Goal: Task Accomplishment & Management: Complete application form

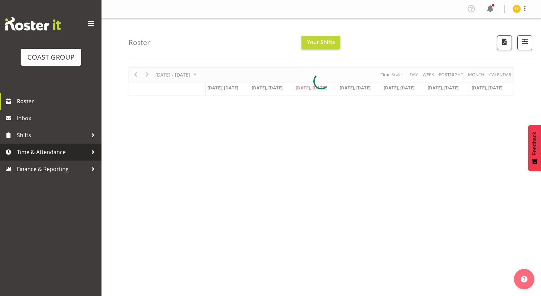
click at [45, 149] on span "Time & Attendance" at bounding box center [52, 152] width 71 height 10
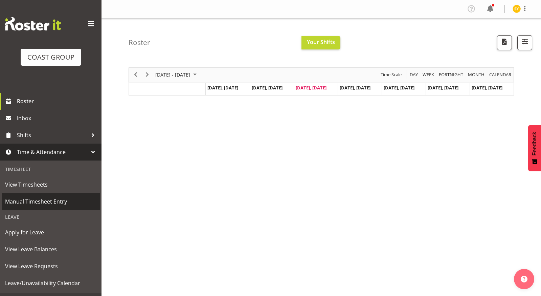
click at [41, 202] on span "Manual Timesheet Entry" at bounding box center [50, 201] width 91 height 10
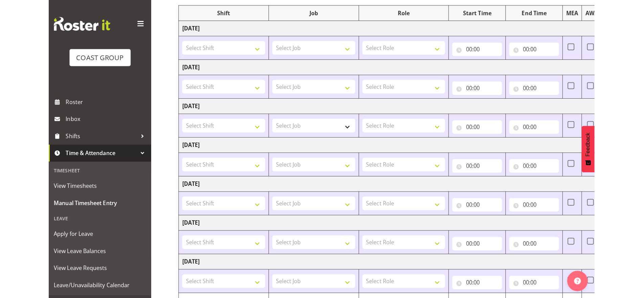
scroll to position [41, 0]
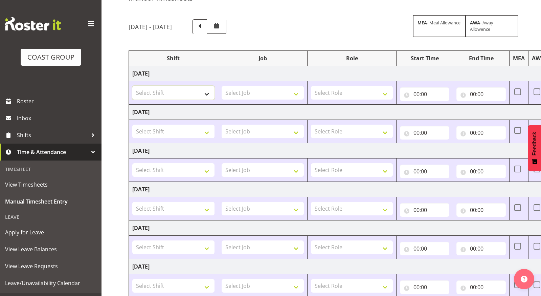
click at [192, 94] on select "Select Shift EHS AKL Warehouse/Office" at bounding box center [173, 93] width 82 height 14
select select "1083"
click at [132, 86] on select "Select Shift EHS AKL Warehouse/Office" at bounding box center [173, 93] width 82 height 14
click at [284, 91] on select "Select Job 1 Carlton Events 1 [PERSON_NAME][GEOGRAPHIC_DATA] 1 [PERSON_NAME][GE…" at bounding box center [263, 93] width 82 height 14
select select "69"
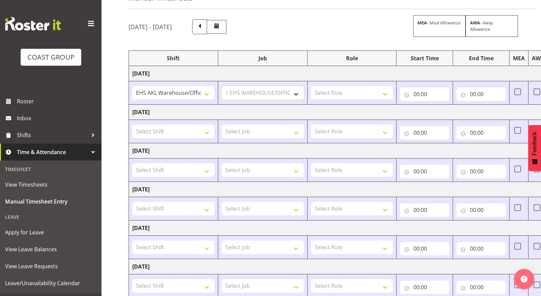
click at [222, 86] on select "Select Job 1 Carlton Events 1 [PERSON_NAME][GEOGRAPHIC_DATA] 1 [PERSON_NAME][GE…" at bounding box center [263, 93] width 82 height 14
click at [382, 91] on select "Select Role ACCOUNTS" at bounding box center [352, 93] width 82 height 14
select select "204"
click at [311, 86] on select "Select Role ACCOUNTS" at bounding box center [352, 93] width 82 height 14
click at [423, 96] on input "00:00" at bounding box center [424, 94] width 49 height 14
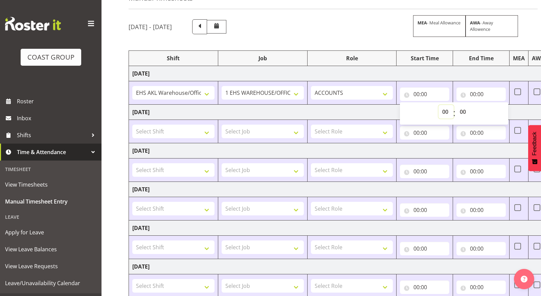
click at [444, 111] on select "00 01 02 03 04 05 06 07 08 09 10 11 12 13 14 15 16 17 18 19 20 21 22 23" at bounding box center [445, 112] width 15 height 14
select select "9"
click at [438, 105] on select "00 01 02 03 04 05 06 07 08 09 10 11 12 13 14 15 16 17 18 19 20 21 22 23" at bounding box center [445, 112] width 15 height 14
type input "09:00"
click at [459, 110] on select "00 01 02 03 04 05 06 07 08 09 10 11 12 13 14 15 16 17 18 19 20 21 22 23 24 25 2…" at bounding box center [463, 112] width 15 height 14
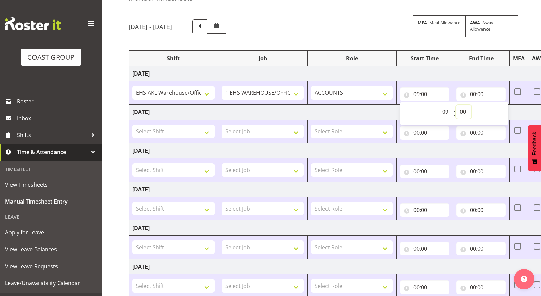
select select "20"
click at [456, 105] on select "00 01 02 03 04 05 06 07 08 09 10 11 12 13 14 15 16 17 18 19 20 21 22 23 24 25 2…" at bounding box center [463, 112] width 15 height 14
type input "09:20"
click at [474, 91] on input "00:00" at bounding box center [480, 94] width 49 height 14
click at [503, 110] on select "00 01 02 03 04 05 06 07 08 09 10 11 12 13 14 15 16 17 18 19 20 21 22 23" at bounding box center [502, 112] width 15 height 14
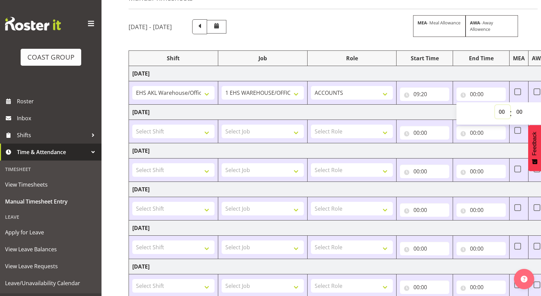
select select "14"
click at [495, 105] on select "00 01 02 03 04 05 06 07 08 09 10 11 12 13 14 15 16 17 18 19 20 21 22 23" at bounding box center [502, 112] width 15 height 14
type input "14:00"
click at [519, 111] on select "00 01 02 03 04 05 06 07 08 09 10 11 12 13 14 15 16 17 18 19 20 21 22 23 24 25 2…" at bounding box center [520, 112] width 15 height 14
select select "20"
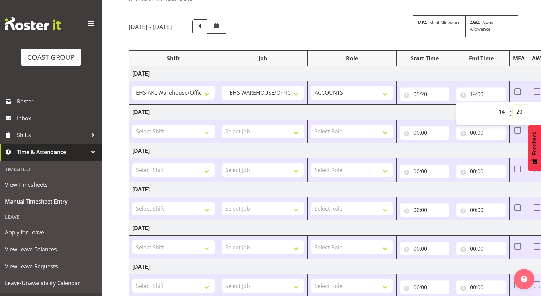
click at [513, 105] on select "00 01 02 03 04 05 06 07 08 09 10 11 12 13 14 15 16 17 18 19 20 21 22 23 24 25 2…" at bounding box center [520, 112] width 15 height 14
type input "14:20"
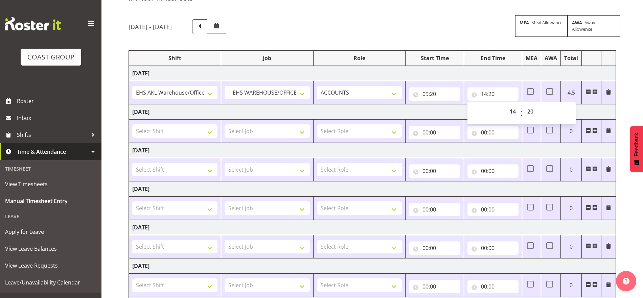
drag, startPoint x: 596, startPoint y: 90, endPoint x: 590, endPoint y: 93, distance: 6.7
click at [541, 90] on span at bounding box center [594, 91] width 5 height 5
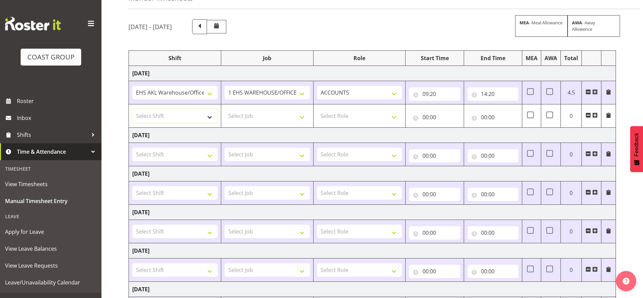
click at [192, 112] on select "Select Shift EHS AKL Warehouse/Office" at bounding box center [174, 116] width 85 height 14
select select "1083"
click at [132, 109] on select "Select Shift EHS AKL Warehouse/Office" at bounding box center [174, 116] width 85 height 14
click at [294, 118] on select "Select Job 1 Carlton Events 1 [PERSON_NAME][GEOGRAPHIC_DATA] 1 [PERSON_NAME][GE…" at bounding box center [267, 116] width 85 height 14
select select "69"
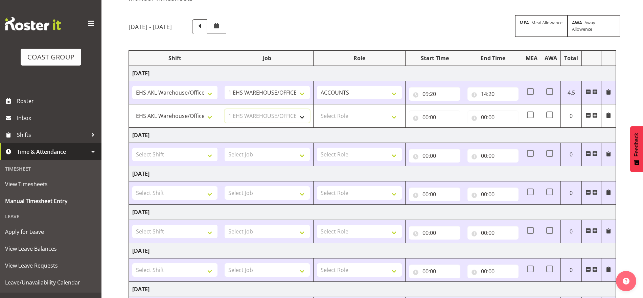
click at [225, 109] on select "Select Job 1 Carlton Events 1 [PERSON_NAME][GEOGRAPHIC_DATA] 1 [PERSON_NAME][GE…" at bounding box center [267, 116] width 85 height 14
click at [351, 114] on select "Select Role ACCOUNTS" at bounding box center [359, 116] width 85 height 14
select select "204"
click at [317, 109] on select "Select Role ACCOUNTS" at bounding box center [359, 116] width 85 height 14
click at [423, 118] on input "00:00" at bounding box center [434, 118] width 51 height 14
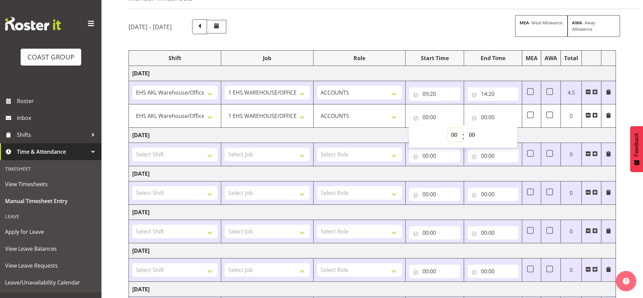
click at [457, 133] on select "00 01 02 03 04 05 06 07 08 09 10 11 12 13 14 15 16 17 18 19 20 21 22 23" at bounding box center [455, 135] width 15 height 14
select select "15"
click at [448, 128] on select "00 01 02 03 04 05 06 07 08 09 10 11 12 13 14 15 16 17 18 19 20 21 22 23" at bounding box center [455, 135] width 15 height 14
type input "15:00"
click at [470, 133] on select "00 01 02 03 04 05 06 07 08 09 10 11 12 13 14 15 16 17 18 19 20 21 22 23 24 25 2…" at bounding box center [472, 135] width 15 height 14
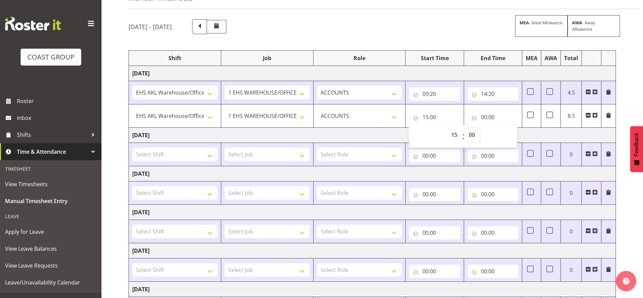
select select "30"
click at [465, 128] on select "00 01 02 03 04 05 06 07 08 09 10 11 12 13 14 15 16 17 18 19 20 21 22 23 24 25 2…" at bounding box center [472, 135] width 15 height 14
type input "15:30"
click at [495, 115] on input "00:00" at bounding box center [493, 118] width 51 height 14
click at [530, 136] on select "00 01 02 03 04 05 06 07 08 09 10 11 12 13 14 15 16 17 18 19 20 21 22 23 24 25 2…" at bounding box center [531, 135] width 15 height 14
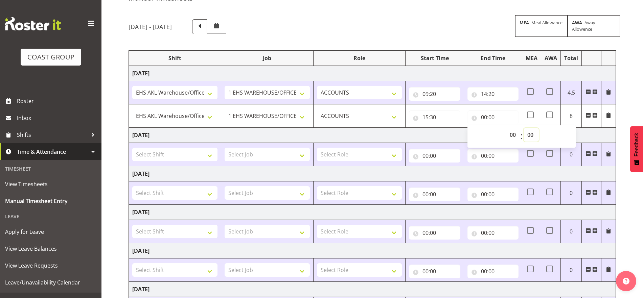
select select "19"
click at [524, 128] on select "00 01 02 03 04 05 06 07 08 09 10 11 12 13 14 15 16 17 18 19 20 21 22 23 24 25 2…" at bounding box center [531, 135] width 15 height 14
type input "00:19"
click at [515, 136] on select "00 01 02 03 04 05 06 07 08 09 10 11 12 13 14 15 16 17 18 19 20 21 22 23" at bounding box center [513, 135] width 15 height 14
select select "19"
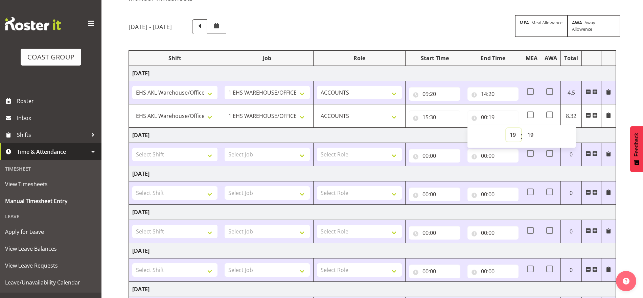
click at [506, 128] on select "00 01 02 03 04 05 06 07 08 09 10 11 12 13 14 15 16 17 18 19 20 21 22 23" at bounding box center [513, 135] width 15 height 14
type input "19:19"
click at [532, 134] on select "00 01 02 03 04 05 06 07 08 09 10 11 12 13 14 15 16 17 18 19 20 21 22 23 24 25 2…" at bounding box center [531, 135] width 15 height 14
select select "0"
click at [524, 128] on select "00 01 02 03 04 05 06 07 08 09 10 11 12 13 14 15 16 17 18 19 20 21 22 23 24 25 2…" at bounding box center [531, 135] width 15 height 14
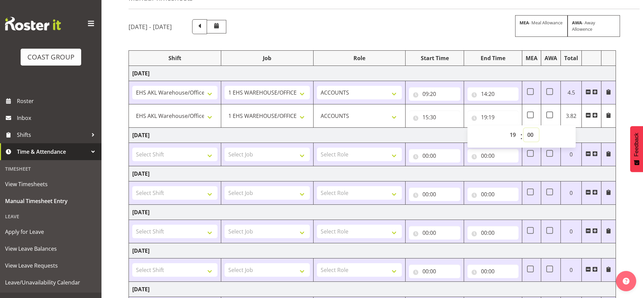
type input "19:00"
click at [541, 128] on td "[DATE]" at bounding box center [372, 135] width 487 height 15
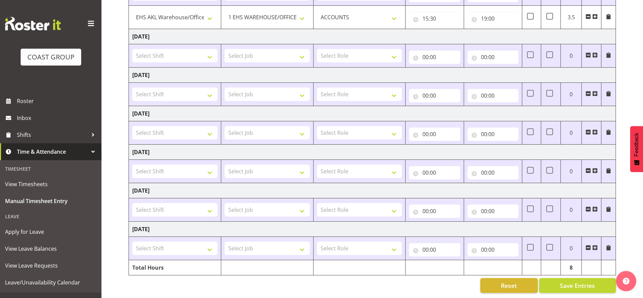
scroll to position [146, 0]
click at [541, 287] on div "[DATE] - [DATE] MEA - Meal Allowance AWA - Away Allowence Shift Job Role Start …" at bounding box center [386, 106] width 515 height 383
click at [541, 283] on span "Save Entries" at bounding box center [577, 286] width 35 height 9
type input "15:30"
type input "19:00"
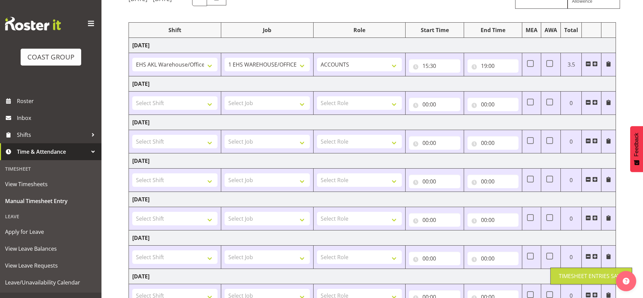
scroll to position [38, 0]
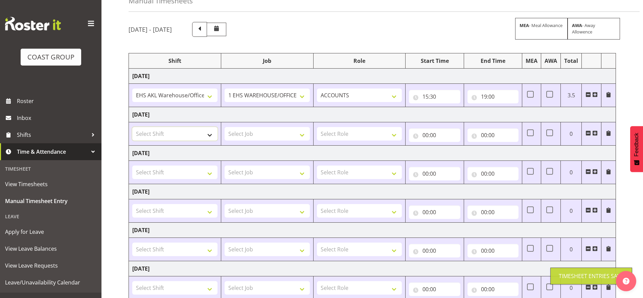
click at [202, 134] on select "Select Shift EHS AKL Warehouse/Office" at bounding box center [174, 134] width 85 height 14
select select "1083"
click at [132, 127] on select "Select Shift EHS AKL Warehouse/Office" at bounding box center [174, 134] width 85 height 14
click at [242, 133] on select "Select Job 1 Carlton Events 1 [PERSON_NAME][GEOGRAPHIC_DATA] 1 [PERSON_NAME][GE…" at bounding box center [267, 134] width 85 height 14
select select "69"
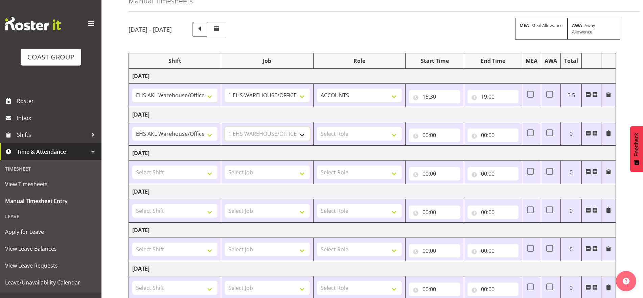
click at [225, 127] on select "Select Job 1 Carlton Events 1 [PERSON_NAME][GEOGRAPHIC_DATA] 1 [PERSON_NAME][GE…" at bounding box center [267, 134] width 85 height 14
click at [374, 133] on select "Select Role ACCOUNTS" at bounding box center [359, 134] width 85 height 14
select select "204"
click at [317, 127] on select "Select Role ACCOUNTS" at bounding box center [359, 134] width 85 height 14
click at [427, 136] on input "00:00" at bounding box center [434, 136] width 51 height 14
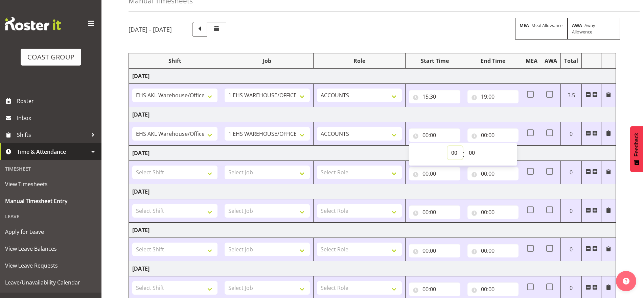
click at [452, 152] on select "00 01 02 03 04 05 06 07 08 09 10 11 12 13 14 15 16 17 18 19 20 21 22 23" at bounding box center [455, 153] width 15 height 14
select select "8"
click at [448, 146] on select "00 01 02 03 04 05 06 07 08 09 10 11 12 13 14 15 16 17 18 19 20 21 22 23" at bounding box center [455, 153] width 15 height 14
type input "08:00"
click at [475, 154] on select "00 01 02 03 04 05 06 07 08 09 10 11 12 13 14 15 16 17 18 19 20 21 22 23 24 25 2…" at bounding box center [472, 153] width 15 height 14
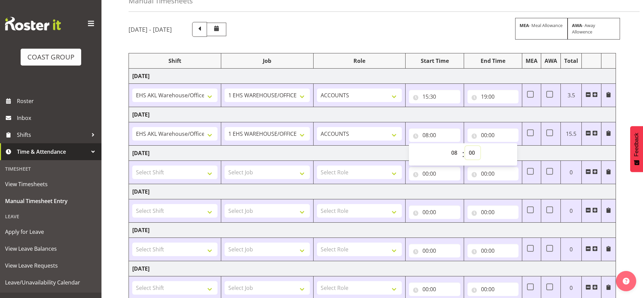
select select "30"
click at [465, 146] on select "00 01 02 03 04 05 06 07 08 09 10 11 12 13 14 15 16 17 18 19 20 21 22 23 24 25 2…" at bounding box center [472, 153] width 15 height 14
type input "08:30"
click at [489, 137] on input "00:00" at bounding box center [493, 136] width 51 height 14
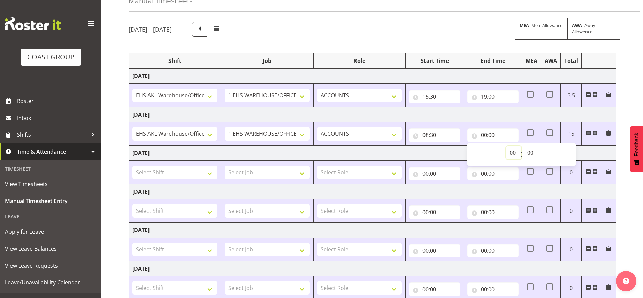
click at [506, 153] on select "00 01 02 03 04 05 06 07 08 09 10 11 12 13 14 15 16 17 18 19 20 21 22 23" at bounding box center [513, 153] width 15 height 14
select select "17"
click at [506, 146] on select "00 01 02 03 04 05 06 07 08 09 10 11 12 13 14 15 16 17 18 19 20 21 22 23" at bounding box center [513, 153] width 15 height 14
type input "17:00"
click at [541, 158] on td "[DATE]" at bounding box center [372, 153] width 487 height 15
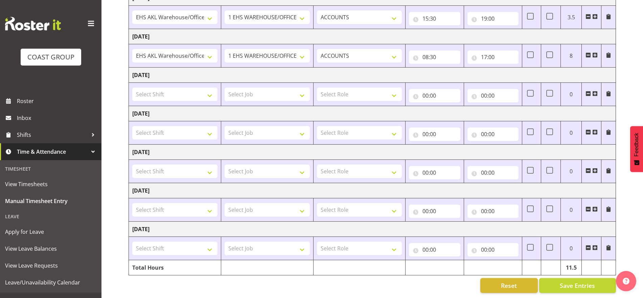
scroll to position [123, 0]
click at [541, 282] on span "Save Entries" at bounding box center [577, 286] width 35 height 9
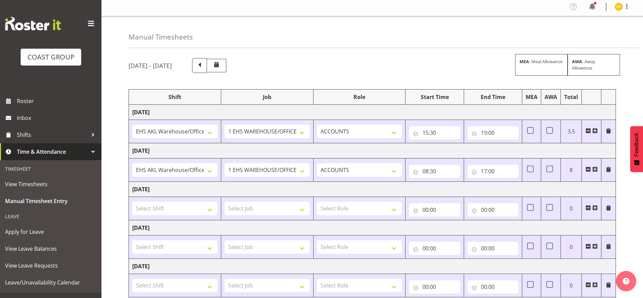
scroll to position [0, 0]
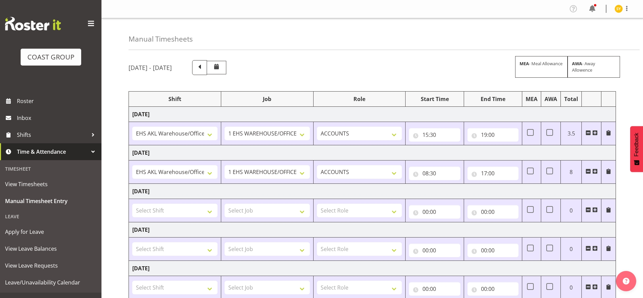
click at [541, 131] on span at bounding box center [594, 132] width 5 height 5
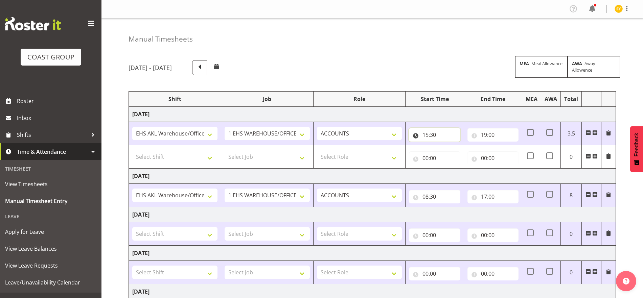
click at [427, 137] on input "15:30" at bounding box center [434, 135] width 51 height 14
click at [453, 154] on select "00 01 02 03 04 05 06 07 08 09 10 11 12 13 14 15 16 17 18 19 20 21 22 23" at bounding box center [455, 153] width 15 height 14
select select "9"
click at [448, 146] on select "00 01 02 03 04 05 06 07 08 09 10 11 12 13 14 15 16 17 18 19 20 21 22 23" at bounding box center [455, 153] width 15 height 14
type input "09:30"
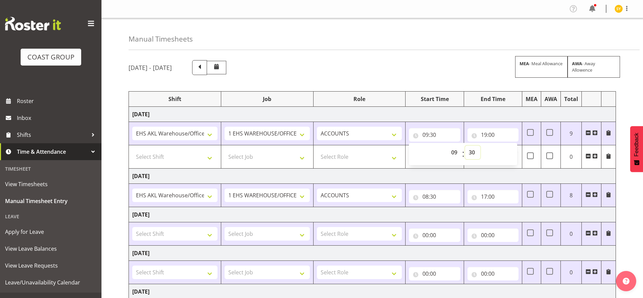
click at [471, 149] on select "00 01 02 03 04 05 06 07 08 09 10 11 12 13 14 15 16 17 18 19 20 21 22 23 24 25 2…" at bounding box center [472, 153] width 15 height 14
select select "20"
click at [465, 146] on select "00 01 02 03 04 05 06 07 08 09 10 11 12 13 14 15 16 17 18 19 20 21 22 23 24 25 2…" at bounding box center [472, 153] width 15 height 14
type input "09:20"
click at [487, 134] on input "19:00" at bounding box center [493, 135] width 51 height 14
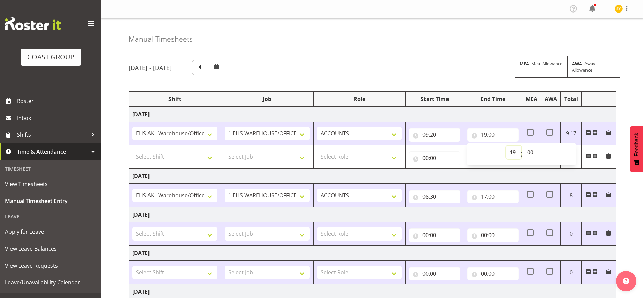
click at [511, 151] on select "00 01 02 03 04 05 06 07 08 09 10 11 12 13 14 15 16 17 18 19 20 21 22 23" at bounding box center [513, 153] width 15 height 14
select select "14"
click at [506, 146] on select "00 01 02 03 04 05 06 07 08 09 10 11 12 13 14 15 16 17 18 19 20 21 22 23" at bounding box center [513, 153] width 15 height 14
type input "14:00"
click at [529, 153] on select "00 01 02 03 04 05 06 07 08 09 10 11 12 13 14 15 16 17 18 19 20 21 22 23 24 25 2…" at bounding box center [531, 153] width 15 height 14
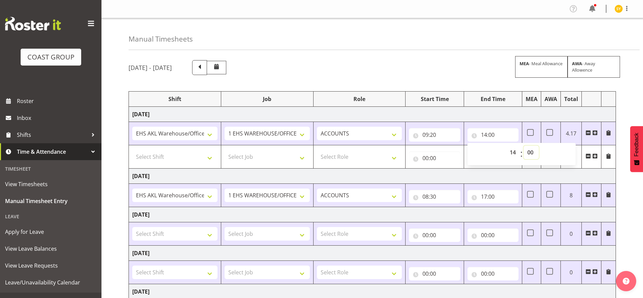
select select "20"
click at [524, 146] on select "00 01 02 03 04 05 06 07 08 09 10 11 12 13 14 15 16 17 18 19 20 21 22 23 24 25 2…" at bounding box center [531, 153] width 15 height 14
type input "14:20"
click at [206, 160] on select "Select Shift EHS AKL Warehouse/Office" at bounding box center [174, 157] width 85 height 14
select select "1083"
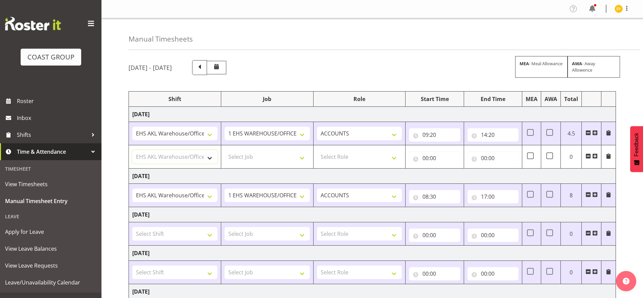
click at [132, 150] on select "Select Shift EHS AKL Warehouse/Office" at bounding box center [174, 157] width 85 height 14
click at [307, 157] on select "Select Job 1 Carlton Events 1 [PERSON_NAME][GEOGRAPHIC_DATA] 1 [PERSON_NAME][GE…" at bounding box center [267, 157] width 85 height 14
select select "69"
click at [225, 150] on select "Select Job 1 Carlton Events 1 [PERSON_NAME][GEOGRAPHIC_DATA] 1 [PERSON_NAME][GE…" at bounding box center [267, 157] width 85 height 14
click at [388, 161] on select "Select Role ACCOUNTS" at bounding box center [359, 157] width 85 height 14
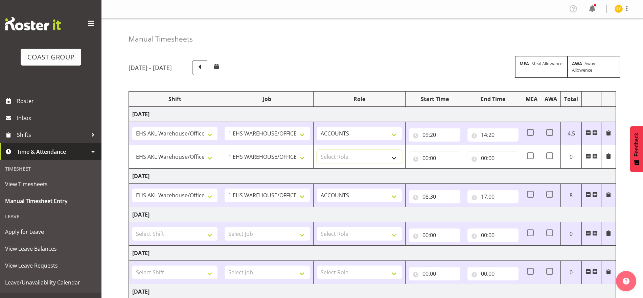
select select "204"
click at [317, 150] on select "Select Role ACCOUNTS" at bounding box center [359, 157] width 85 height 14
click at [430, 160] on input "00:00" at bounding box center [434, 159] width 51 height 14
click at [448, 174] on select "00 01 02 03 04 05 06 07 08 09 10 11 12 13 14 15 16 17 18 19 20 21 22 23" at bounding box center [455, 176] width 15 height 14
select select "15"
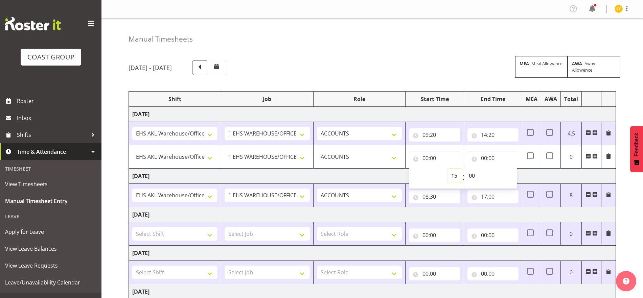
click at [448, 169] on select "00 01 02 03 04 05 06 07 08 09 10 11 12 13 14 15 16 17 18 19 20 21 22 23" at bounding box center [455, 176] width 15 height 14
type input "15:00"
drag, startPoint x: 480, startPoint y: 176, endPoint x: 471, endPoint y: 175, distance: 8.9
click at [477, 176] on select "00 01 02 03 04 05 06 07 08 09 10 11 12 13 14 15 16 17 18 19 20 21 22 23 24 25 2…" at bounding box center [472, 176] width 15 height 14
click at [480, 170] on select "00 01 02 03 04 05 06 07 08 09 10 11 12 13 14 15 16 17 18 19 20 21 22 23 24 25 2…" at bounding box center [472, 176] width 15 height 14
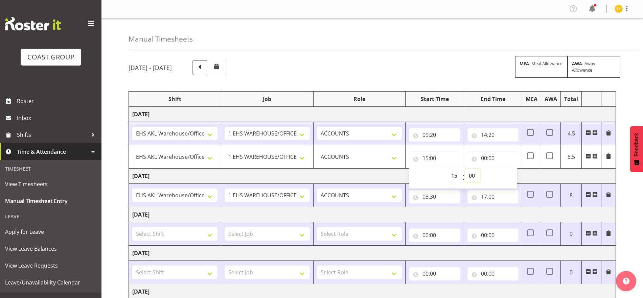
click at [471, 173] on select "00 01 02 03 04 05 06 07 08 09 10 11 12 13 14 15 16 17 18 19 20 21 22 23 24 25 2…" at bounding box center [472, 176] width 15 height 14
select select "30"
click at [465, 169] on select "00 01 02 03 04 05 06 07 08 09 10 11 12 13 14 15 16 17 18 19 20 21 22 23 24 25 2…" at bounding box center [472, 176] width 15 height 14
type input "15:30"
click at [486, 158] on input "00:00" at bounding box center [493, 159] width 51 height 14
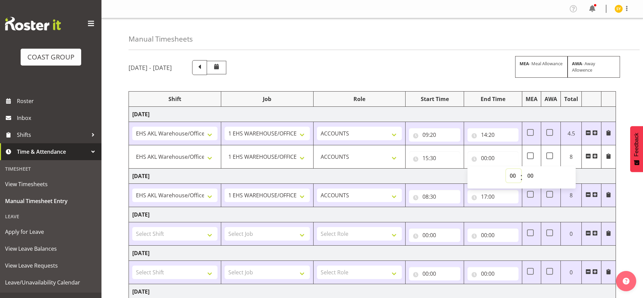
click at [514, 177] on select "00 01 02 03 04 05 06 07 08 09 10 11 12 13 14 15 16 17 18 19 20 21 22 23" at bounding box center [513, 176] width 15 height 14
select select "19"
click at [506, 169] on select "00 01 02 03 04 05 06 07 08 09 10 11 12 13 14 15 16 17 18 19 20 21 22 23" at bounding box center [513, 176] width 15 height 14
type input "19:00"
click at [541, 177] on td "[DATE]" at bounding box center [372, 176] width 487 height 15
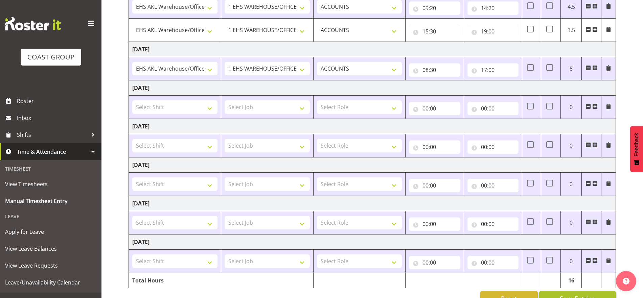
scroll to position [146, 0]
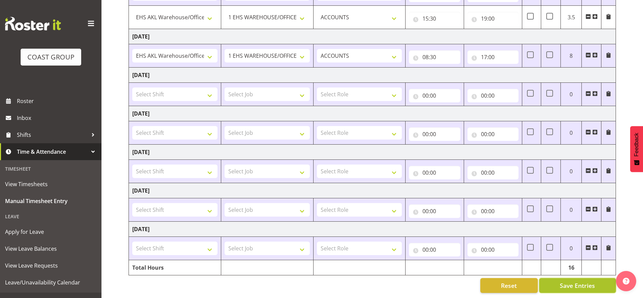
click at [541, 282] on span "Save Entries" at bounding box center [577, 286] width 35 height 9
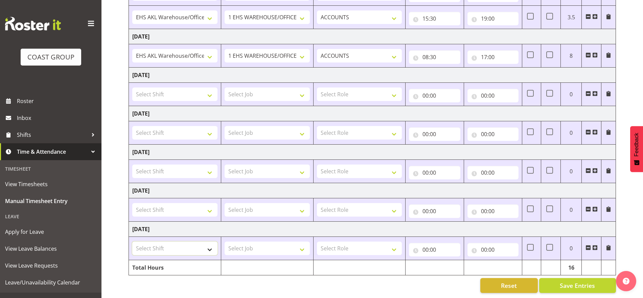
click at [202, 244] on select "Select Shift EHS AKL Warehouse/Office" at bounding box center [174, 249] width 85 height 14
select select "1083"
click at [132, 242] on select "Select Shift EHS AKL Warehouse/Office" at bounding box center [174, 249] width 85 height 14
click at [271, 243] on select "Select Job 1 Carlton Events 1 [PERSON_NAME][GEOGRAPHIC_DATA] 1 [PERSON_NAME][GE…" at bounding box center [267, 249] width 85 height 14
select select "69"
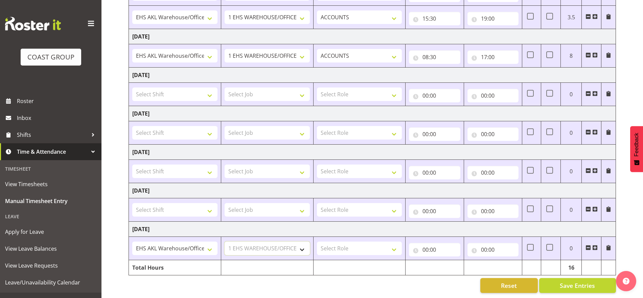
click at [225, 242] on select "Select Job 1 Carlton Events 1 [PERSON_NAME][GEOGRAPHIC_DATA] 1 [PERSON_NAME][GE…" at bounding box center [267, 249] width 85 height 14
click at [378, 242] on select "Select Role ACCOUNTS" at bounding box center [359, 249] width 85 height 14
select select "204"
click at [317, 242] on select "Select Role ACCOUNTS" at bounding box center [359, 249] width 85 height 14
click at [432, 243] on input "00:00" at bounding box center [434, 250] width 51 height 14
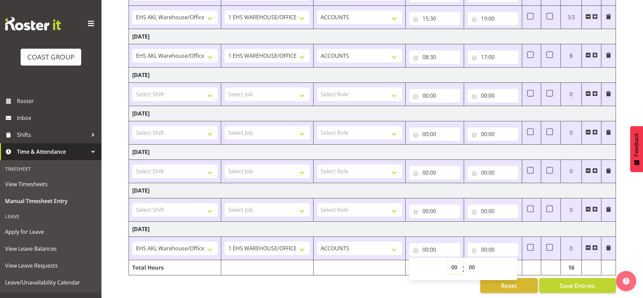
click at [459, 263] on select "00 01 02 03 04 05 06 07 08 09 10 11 12 13 14 15 16 17 18 19 20 21 22 23" at bounding box center [455, 268] width 15 height 14
select select "8"
click at [448, 261] on select "00 01 02 03 04 05 06 07 08 09 10 11 12 13 14 15 16 17 18 19 20 21 22 23" at bounding box center [455, 268] width 15 height 14
type input "08:00"
click at [470, 261] on select "00 01 02 03 04 05 06 07 08 09 10 11 12 13 14 15 16 17 18 19 20 21 22 23 24 25 2…" at bounding box center [472, 268] width 15 height 14
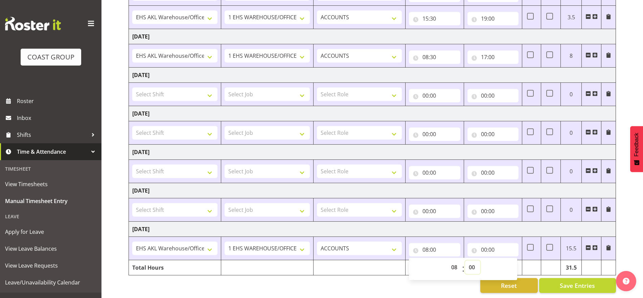
select select "30"
click at [465, 261] on select "00 01 02 03 04 05 06 07 08 09 10 11 12 13 14 15 16 17 18 19 20 21 22 23 24 25 2…" at bounding box center [472, 268] width 15 height 14
type input "08:30"
click at [489, 244] on input "00:00" at bounding box center [493, 250] width 51 height 14
click at [513, 261] on select "00 01 02 03 04 05 06 07 08 09 10 11 12 13 14 15 16 17 18 19 20 21 22 23" at bounding box center [513, 268] width 15 height 14
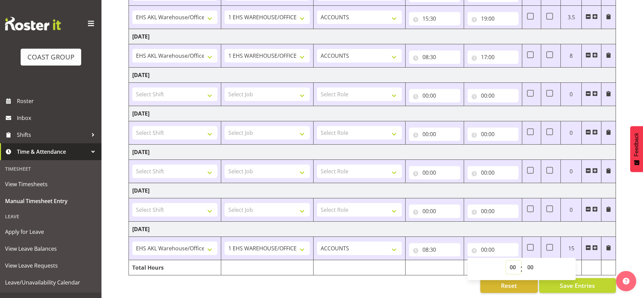
select select "17"
click at [506, 261] on select "00 01 02 03 04 05 06 07 08 09 10 11 12 13 14 15 16 17 18 19 20 21 22 23" at bounding box center [513, 268] width 15 height 14
type input "17:00"
click at [541, 254] on div "[DATE] - [DATE] MEA - Meal Allowance AWA - Away Allowence Shift Job Role Start …" at bounding box center [386, 106] width 515 height 383
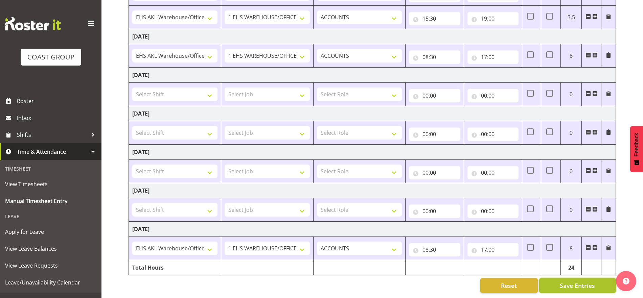
click at [541, 282] on span "Save Entries" at bounding box center [577, 286] width 35 height 9
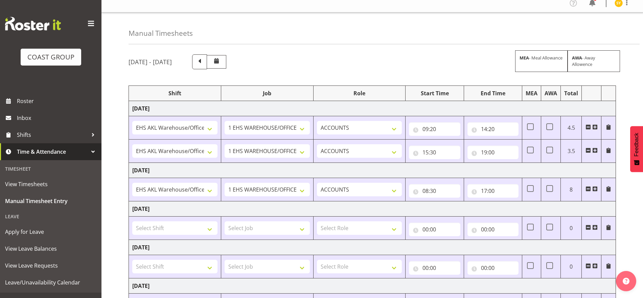
scroll to position [0, 0]
